Goal: Information Seeking & Learning: Learn about a topic

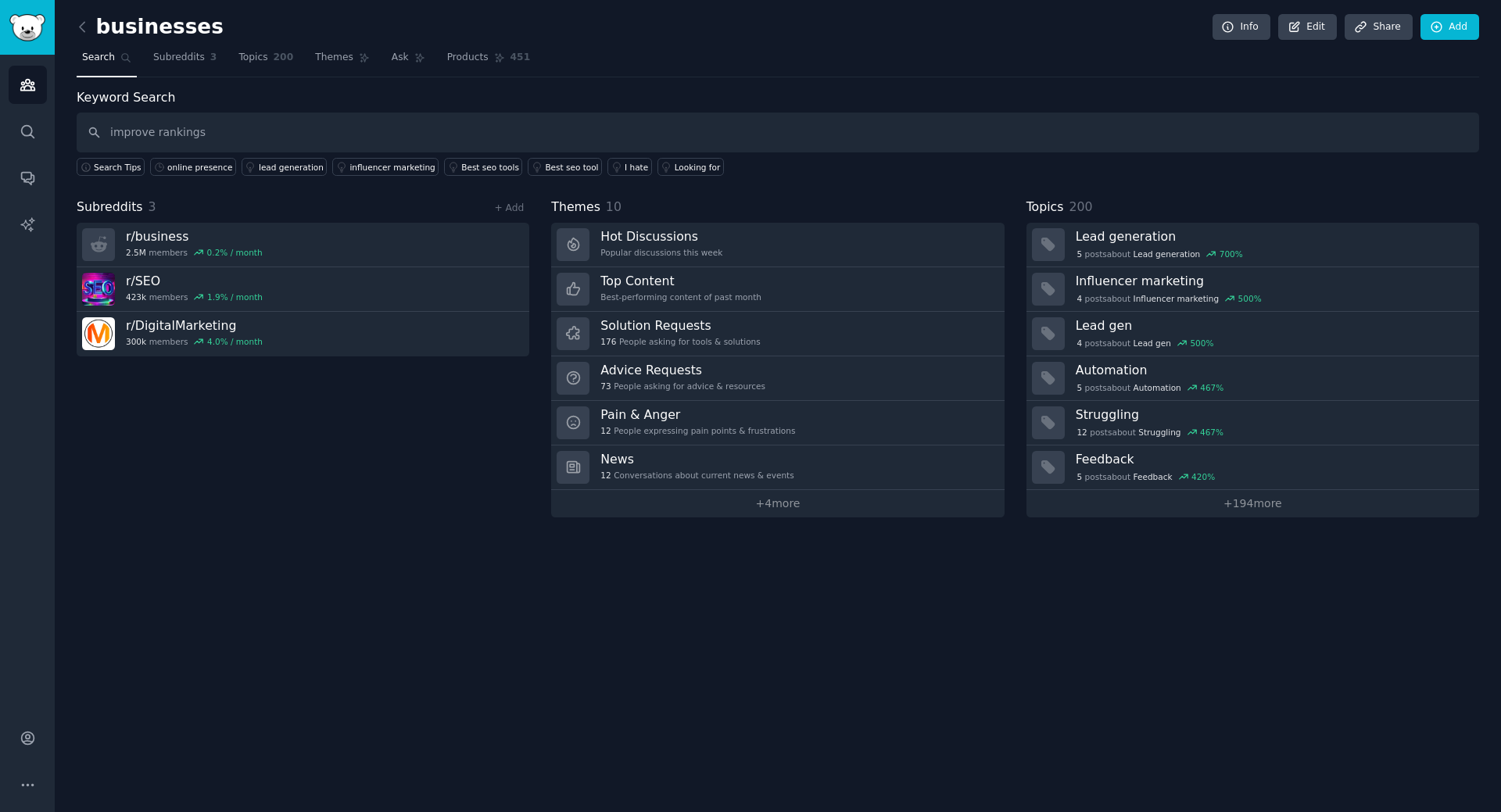
type input "improve rankings"
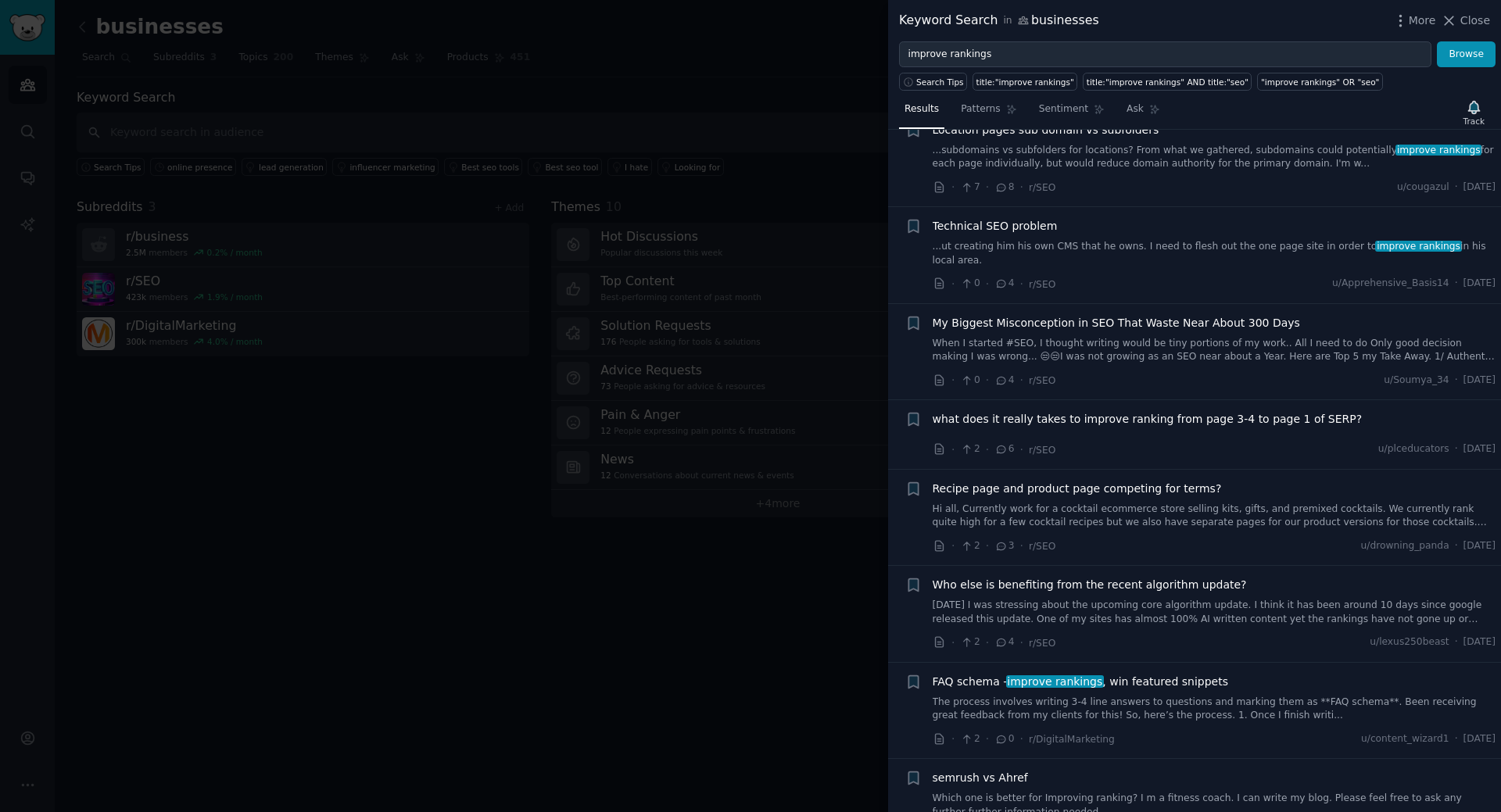
scroll to position [8675, 0]
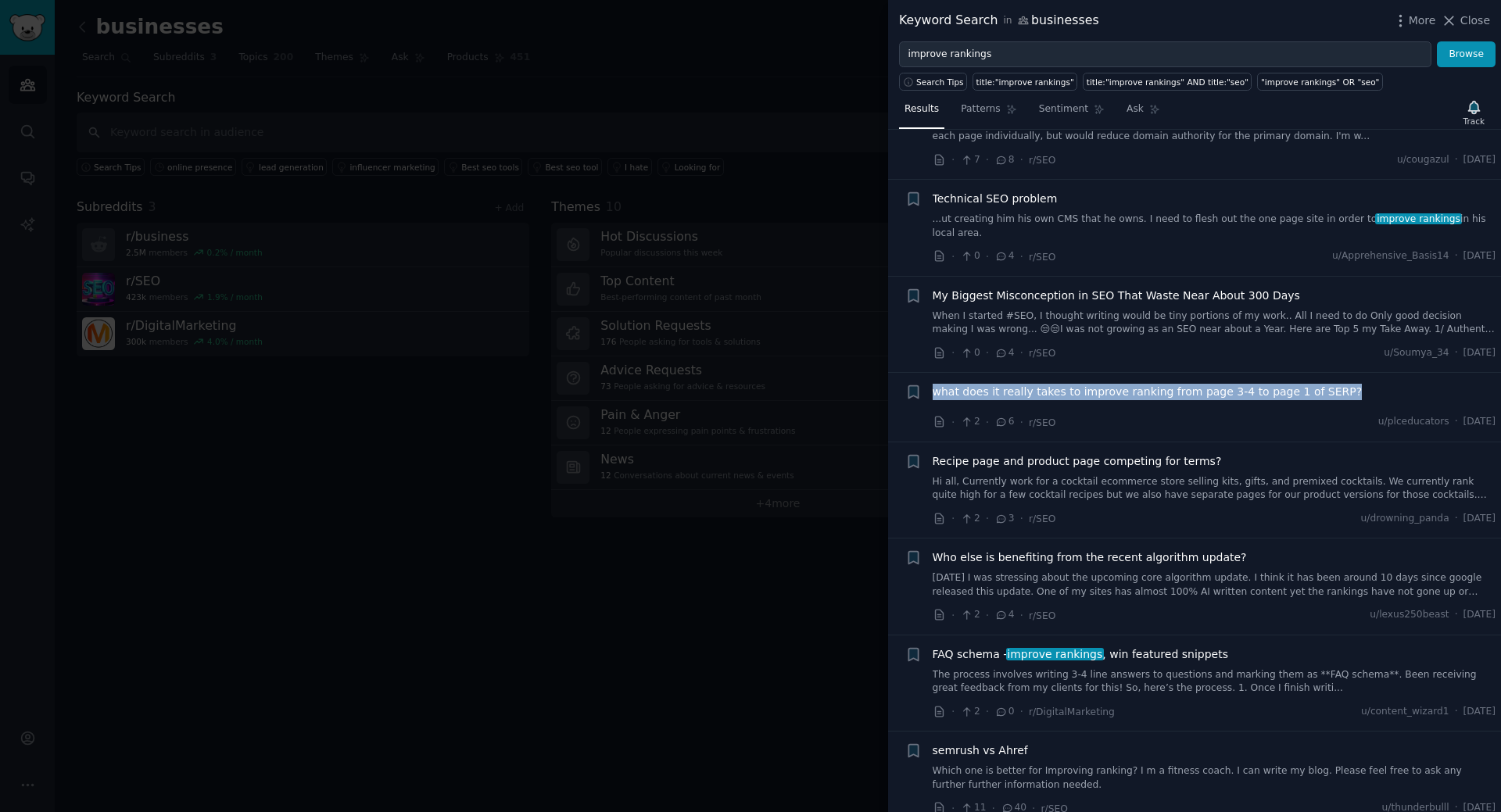
drag, startPoint x: 1327, startPoint y: 329, endPoint x: 925, endPoint y: 338, distance: 402.1
click at [925, 384] on div "Bookmark this conversation + what does it really takes to improve ranking from …" at bounding box center [1201, 407] width 592 height 47
copy span "what does it really takes to improve ranking from page 3-4 to page 1 of SERP?"
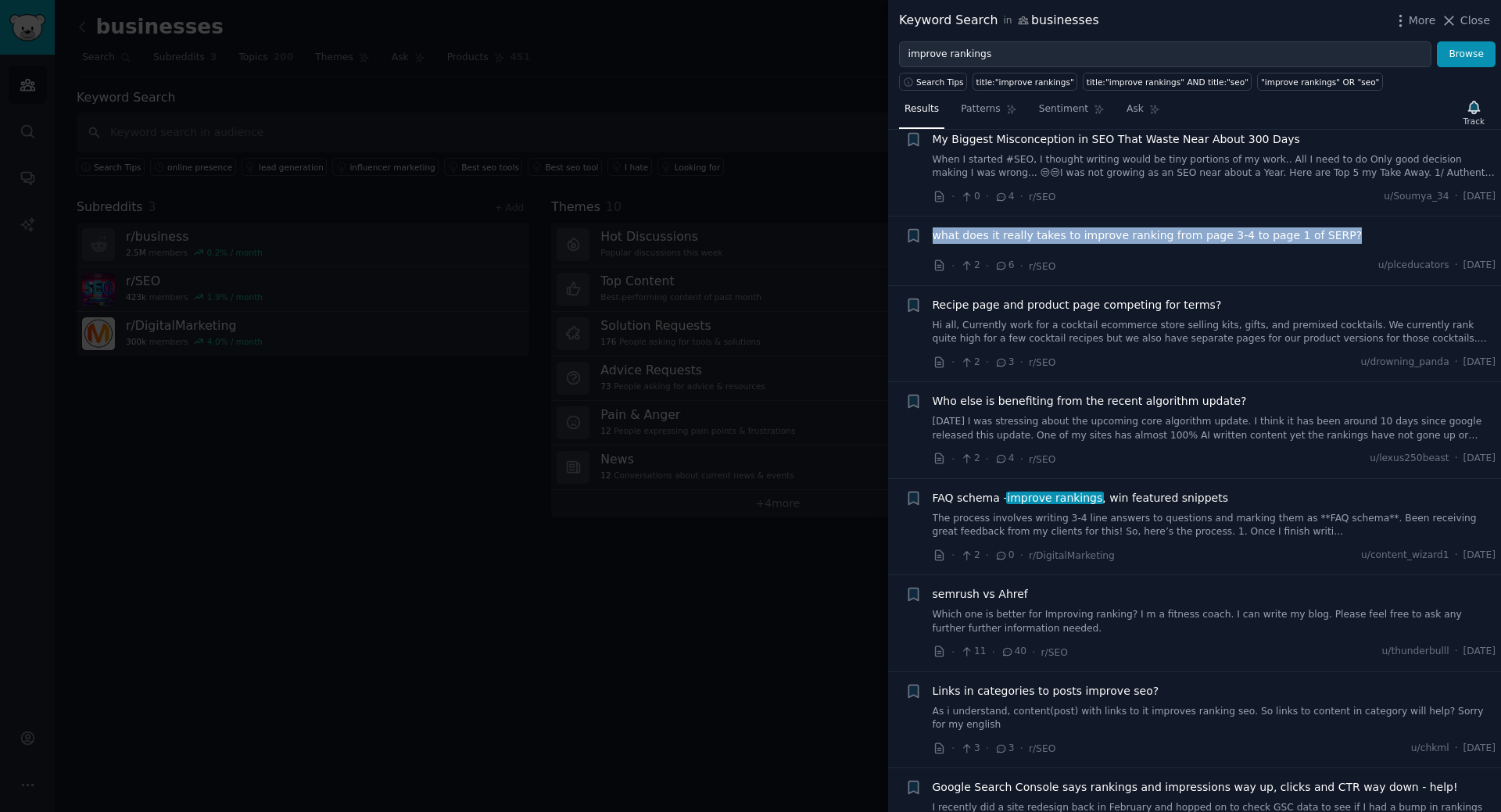
scroll to position [8907, 0]
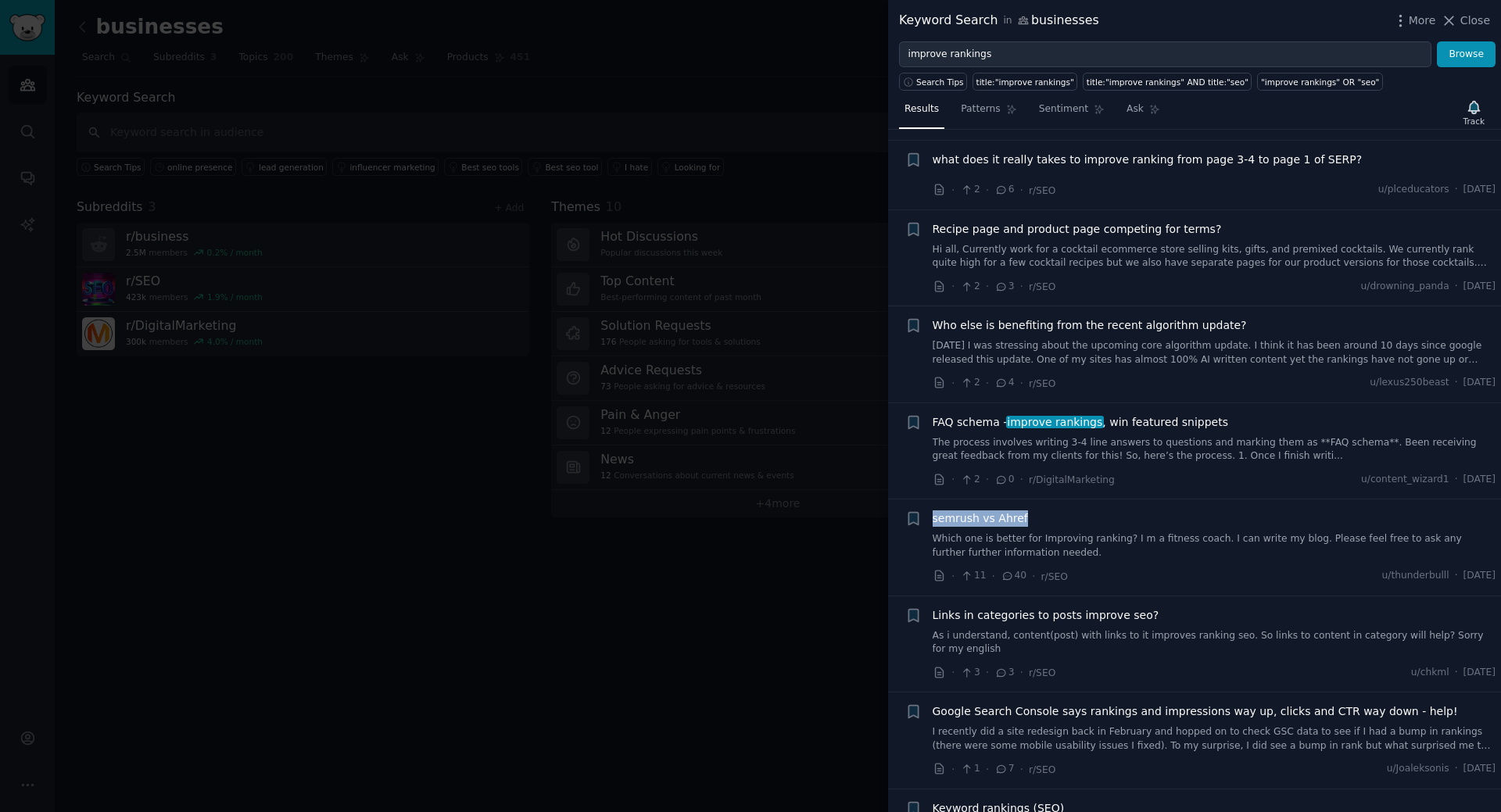
drag, startPoint x: 1022, startPoint y: 458, endPoint x: 932, endPoint y: 464, distance: 90.2
click at [933, 511] on div "semrush vs Ahref" at bounding box center [1215, 519] width 564 height 16
copy span "semrush vs Ahref"
